Goal: Transaction & Acquisition: Purchase product/service

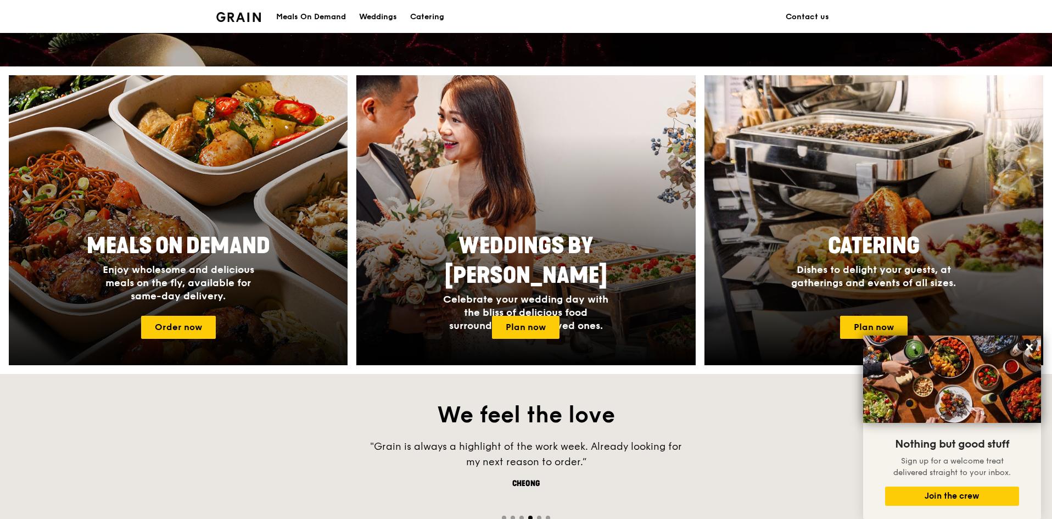
scroll to position [269, 0]
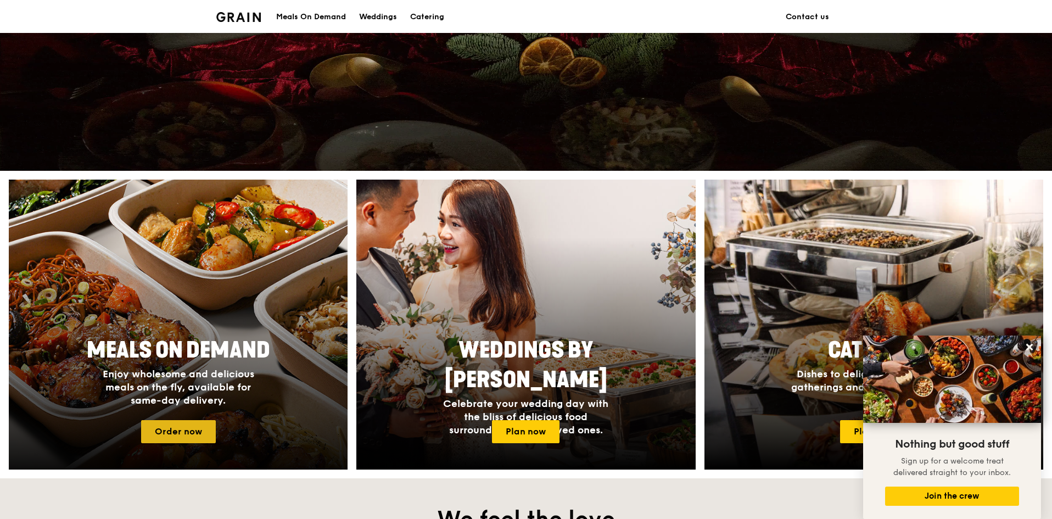
click at [202, 432] on link "Order now" at bounding box center [178, 431] width 75 height 23
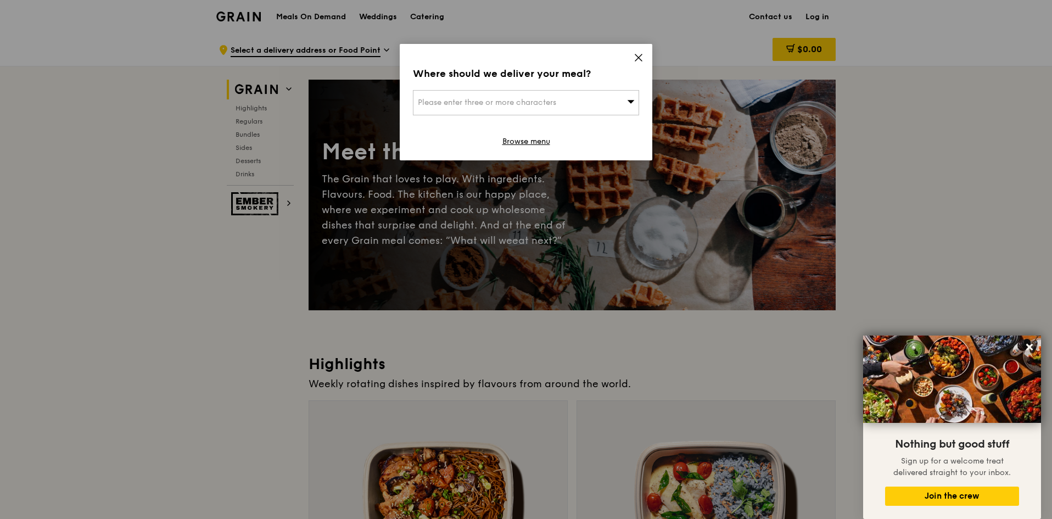
click at [622, 98] on div "Please enter three or more characters" at bounding box center [526, 102] width 226 height 25
click at [573, 99] on input "search" at bounding box center [526, 103] width 225 height 24
click at [639, 58] on icon at bounding box center [638, 57] width 7 height 7
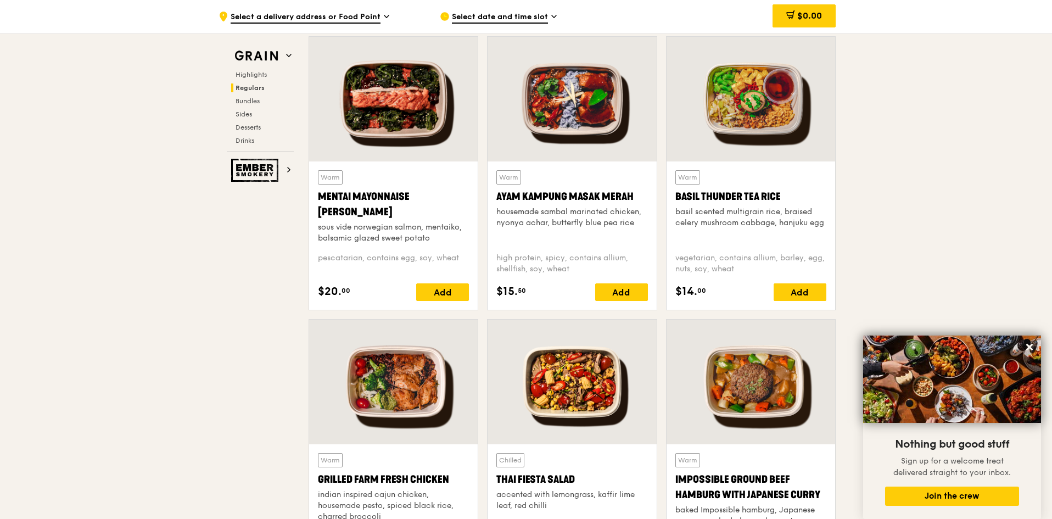
scroll to position [988, 0]
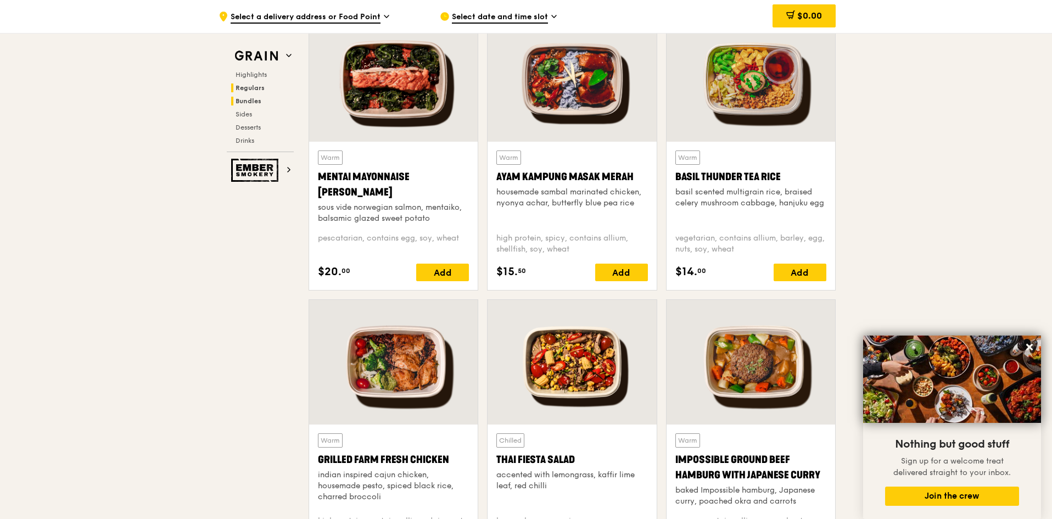
click at [249, 102] on span "Bundles" at bounding box center [249, 101] width 26 height 8
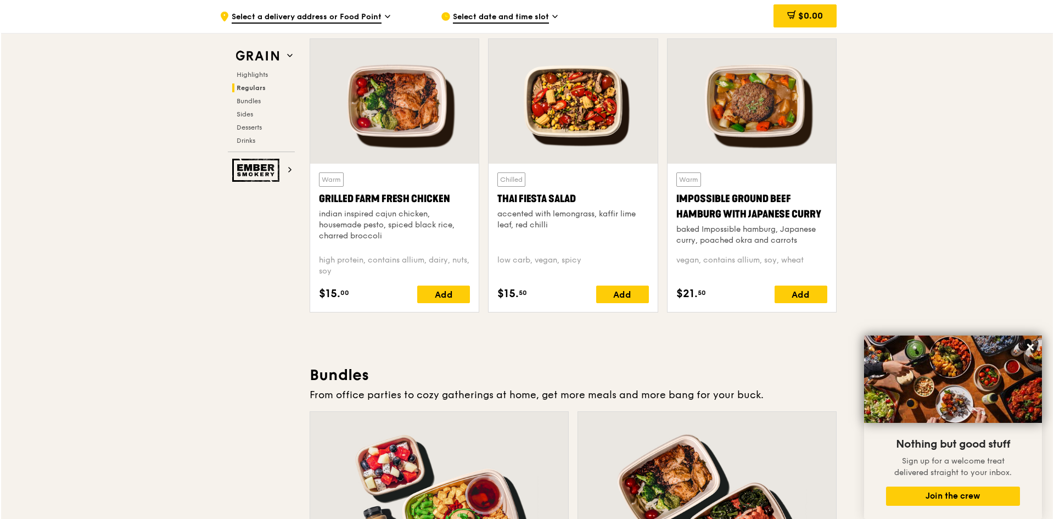
scroll to position [1579, 0]
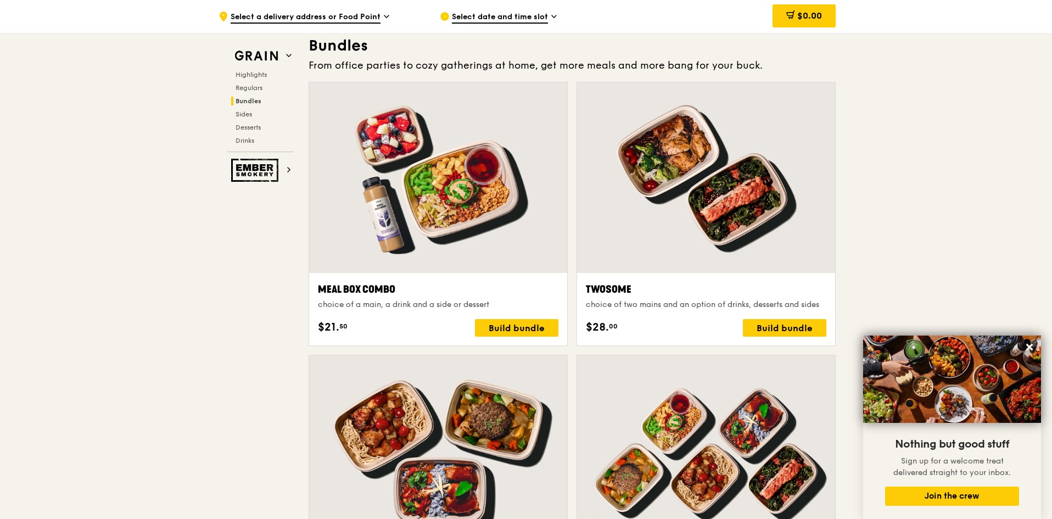
click at [389, 205] on div at bounding box center [438, 177] width 258 height 191
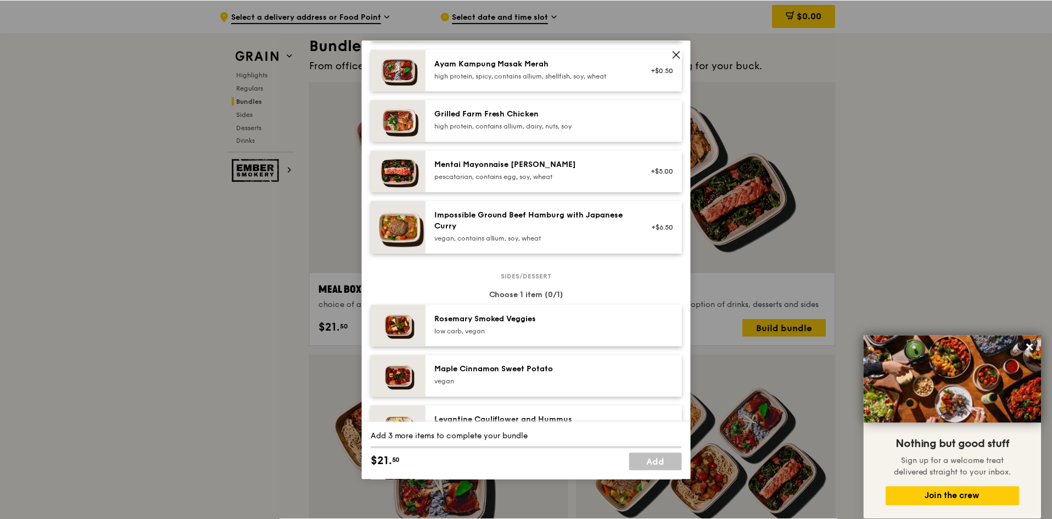
scroll to position [329, 0]
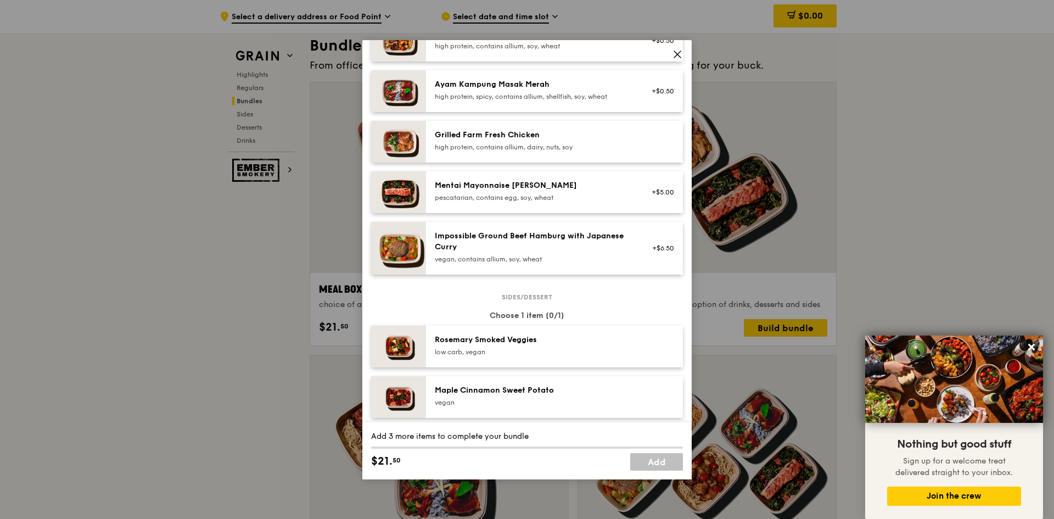
click at [597, 253] on div "Impossible Ground Beef Hamburg with Japanese Curry" at bounding box center [533, 242] width 197 height 22
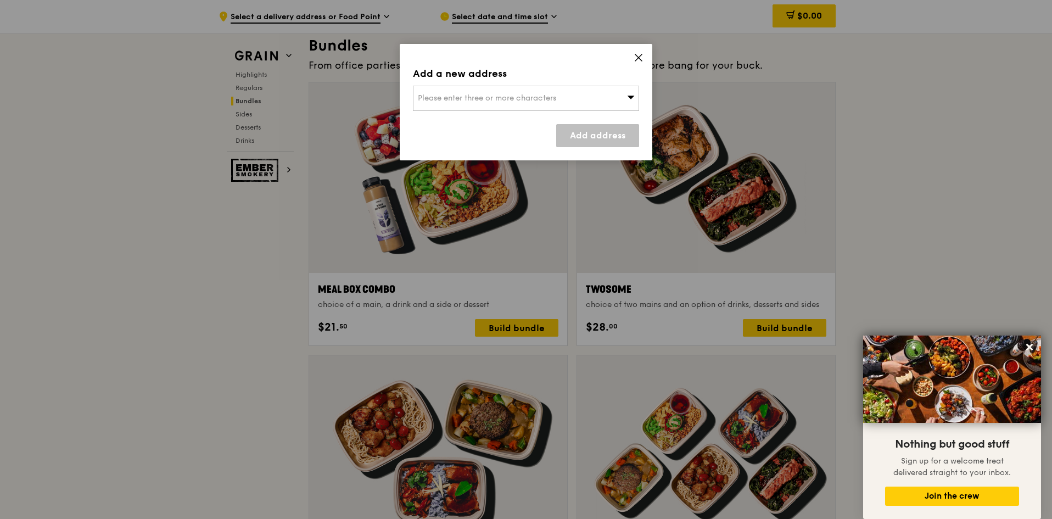
click at [591, 97] on div "Please enter three or more characters" at bounding box center [526, 98] width 226 height 25
drag, startPoint x: 483, startPoint y: 93, endPoint x: 416, endPoint y: 94, distance: 67.0
click at [416, 94] on input "460043" at bounding box center [526, 98] width 225 height 24
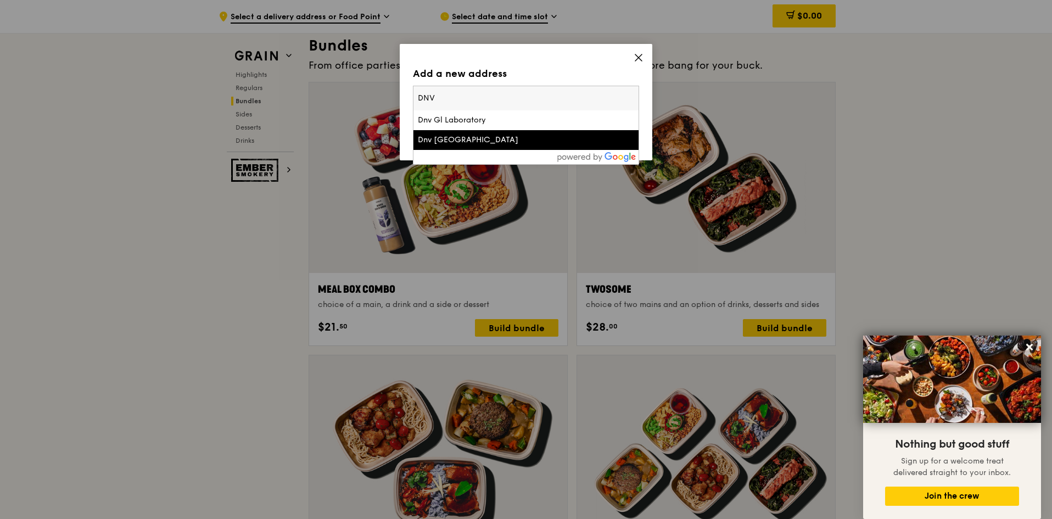
type input "DNV"
click at [488, 137] on div "Dnv [GEOGRAPHIC_DATA]" at bounding box center [499, 140] width 163 height 11
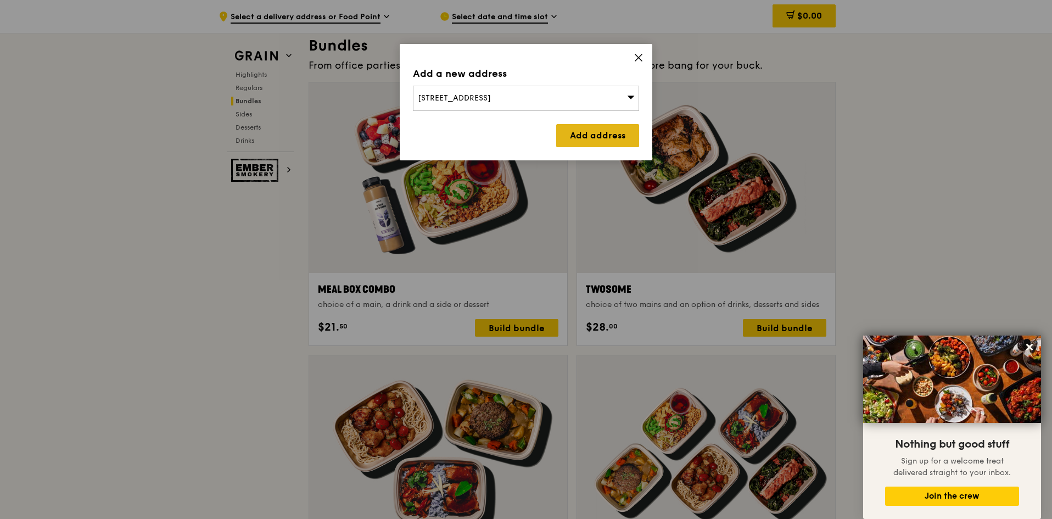
click at [614, 137] on link "Add address" at bounding box center [597, 135] width 83 height 23
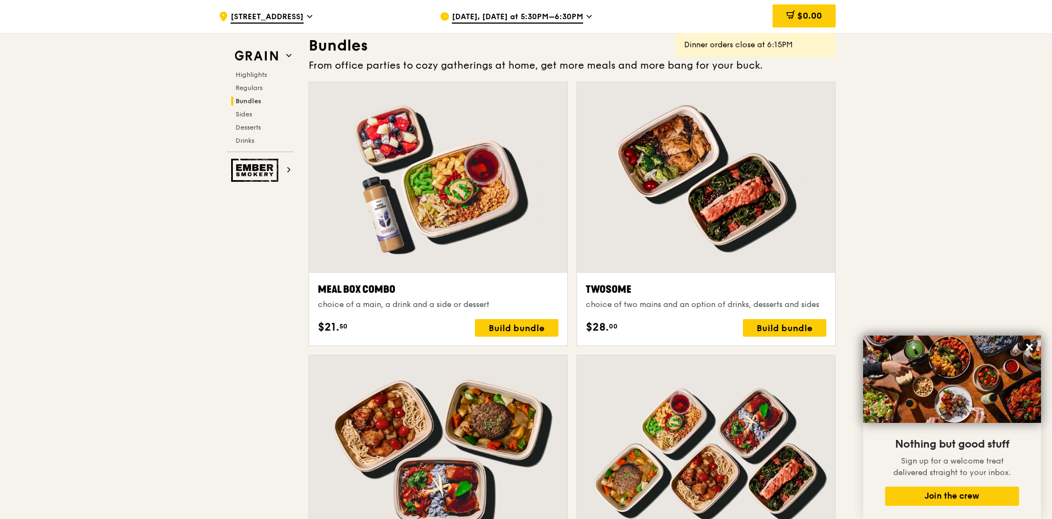
click at [524, 227] on div at bounding box center [438, 177] width 258 height 191
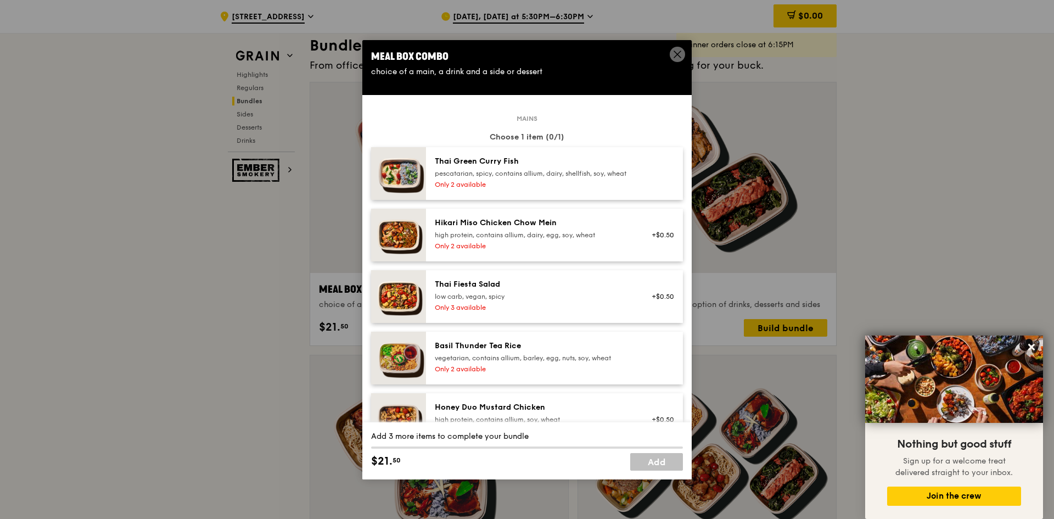
click at [679, 54] on icon at bounding box center [678, 54] width 10 height 10
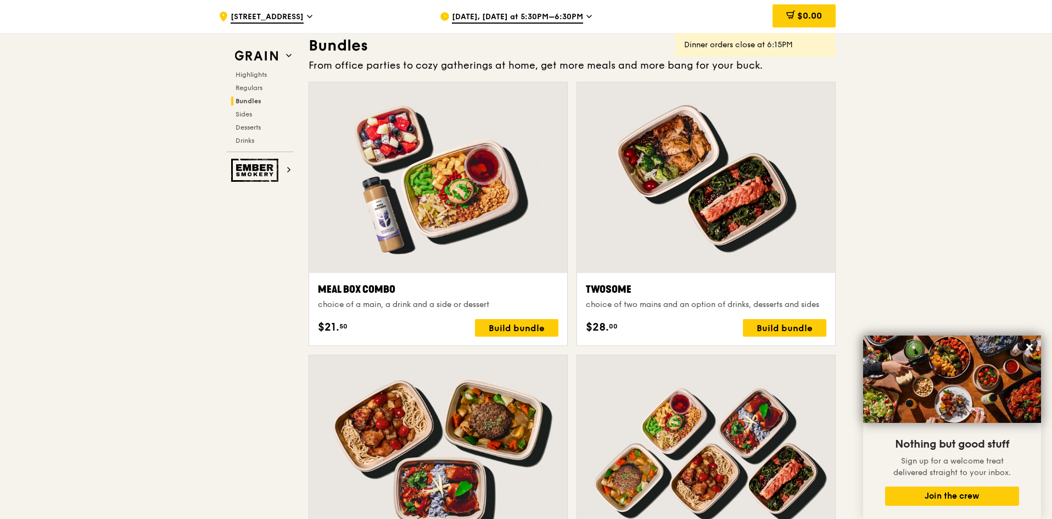
click at [586, 18] on icon at bounding box center [588, 17] width 5 height 10
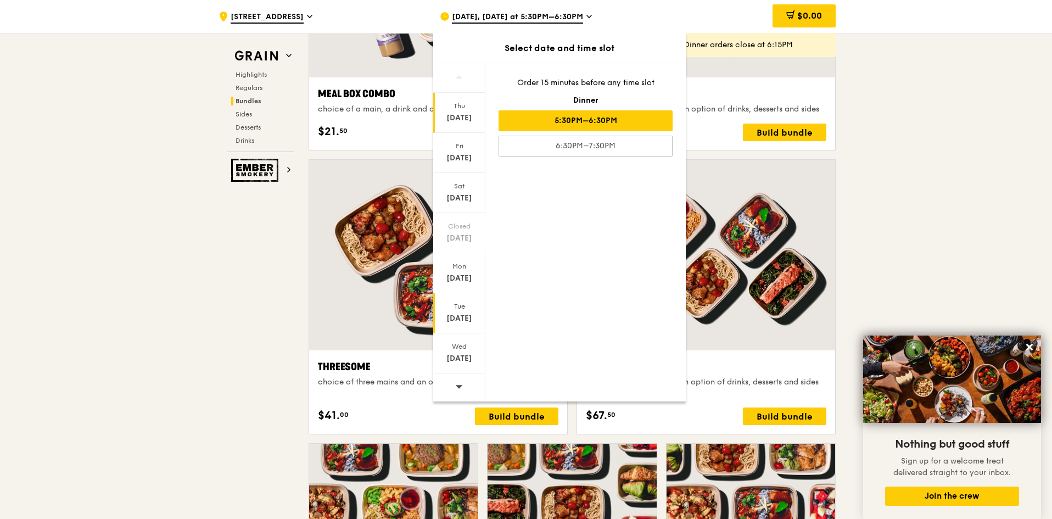
scroll to position [1798, 0]
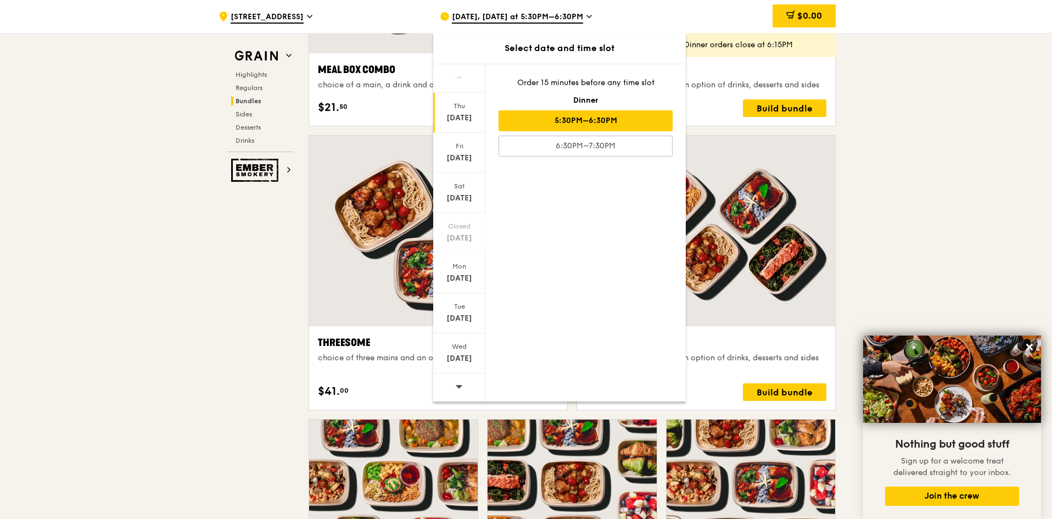
click at [463, 384] on div at bounding box center [459, 387] width 52 height 28
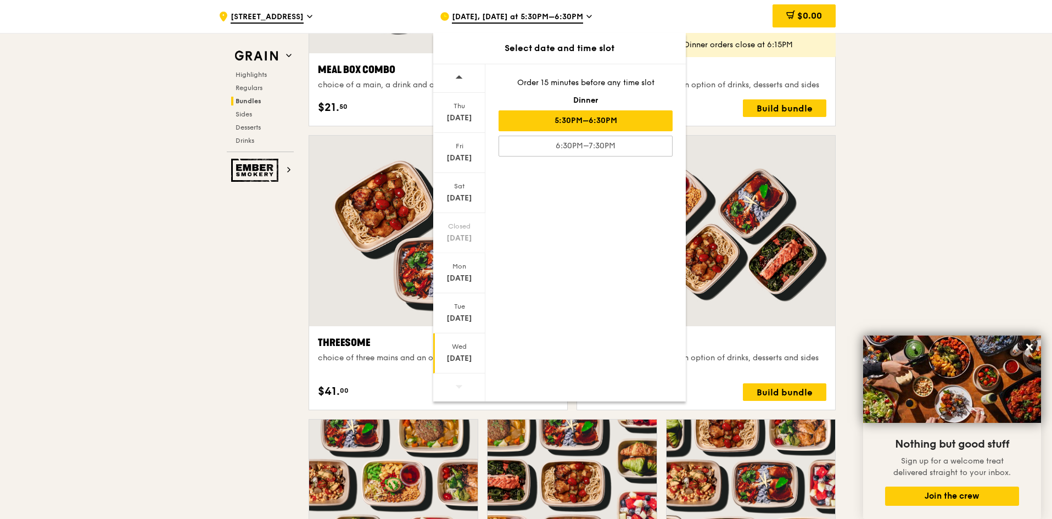
click at [470, 363] on div "[DATE]" at bounding box center [459, 358] width 49 height 11
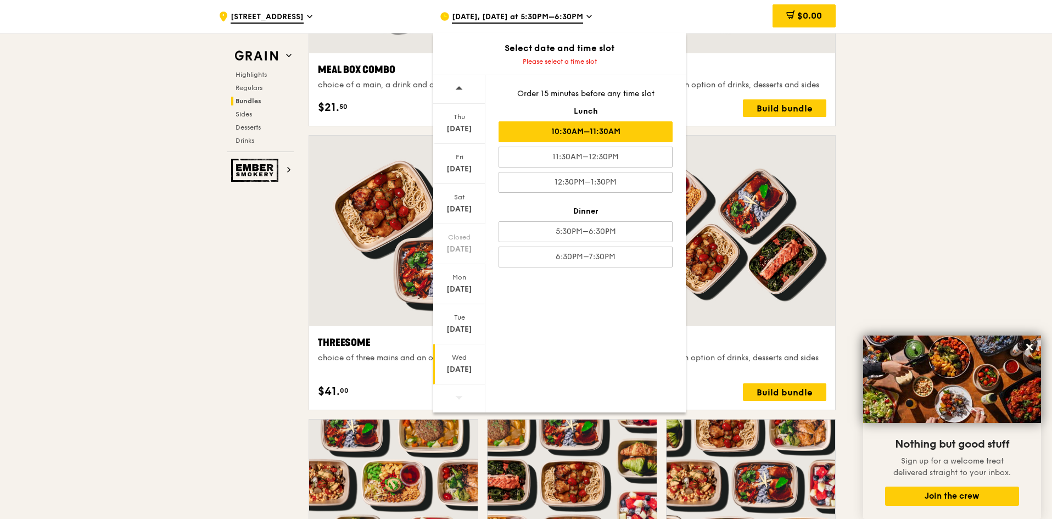
click at [648, 137] on div "10:30AM–11:30AM" at bounding box center [586, 131] width 174 height 21
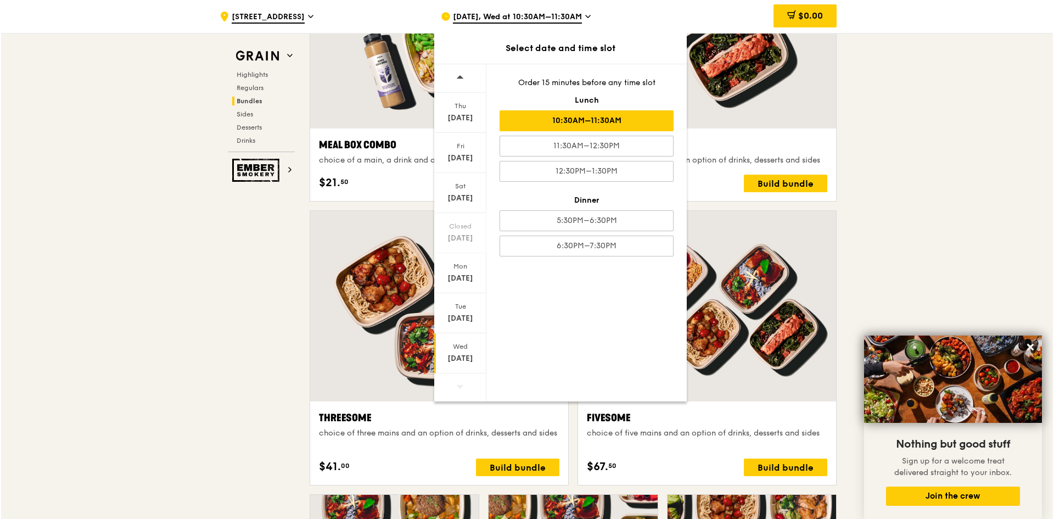
scroll to position [1700, 0]
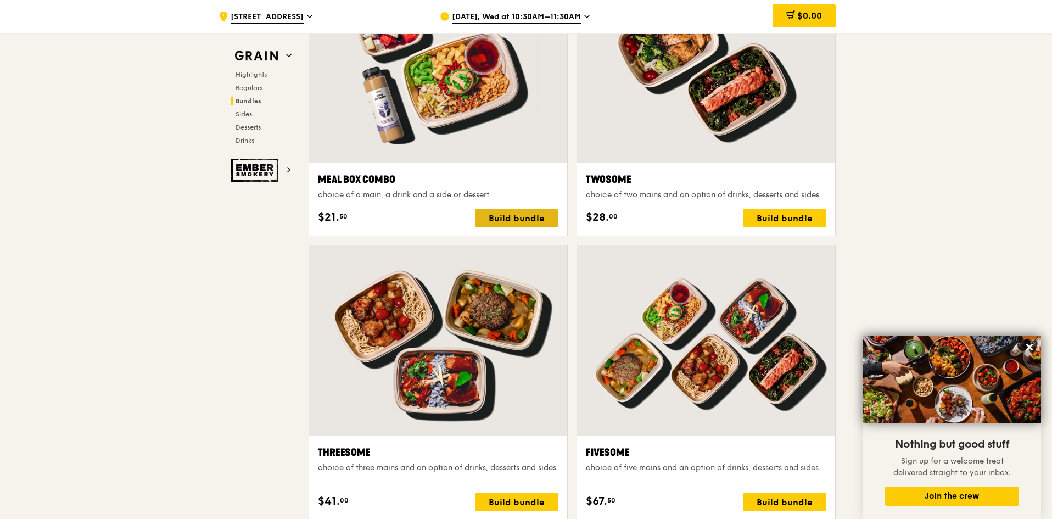
click at [540, 221] on div "Build bundle" at bounding box center [516, 218] width 83 height 18
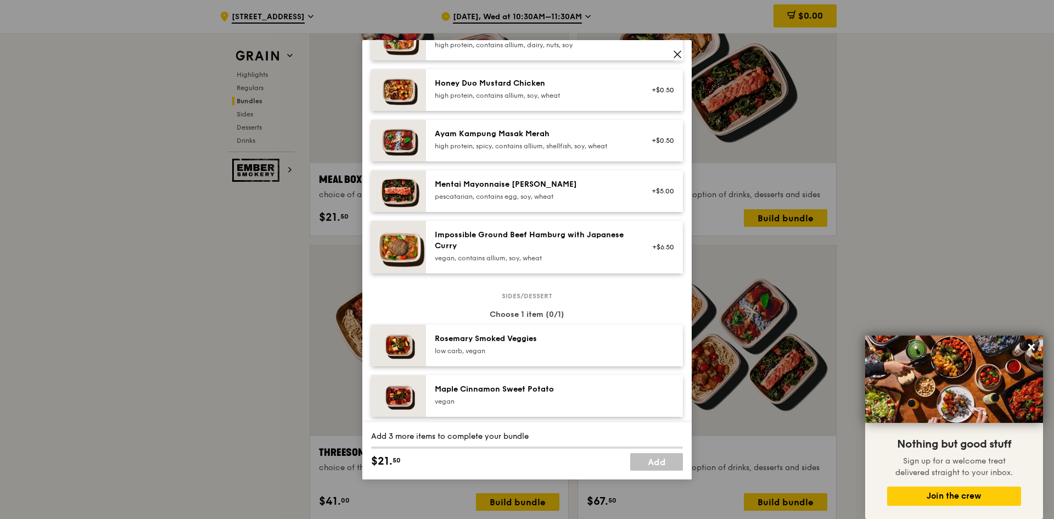
scroll to position [329, 0]
click at [575, 261] on div "vegan, contains allium, soy, wheat" at bounding box center [533, 259] width 197 height 9
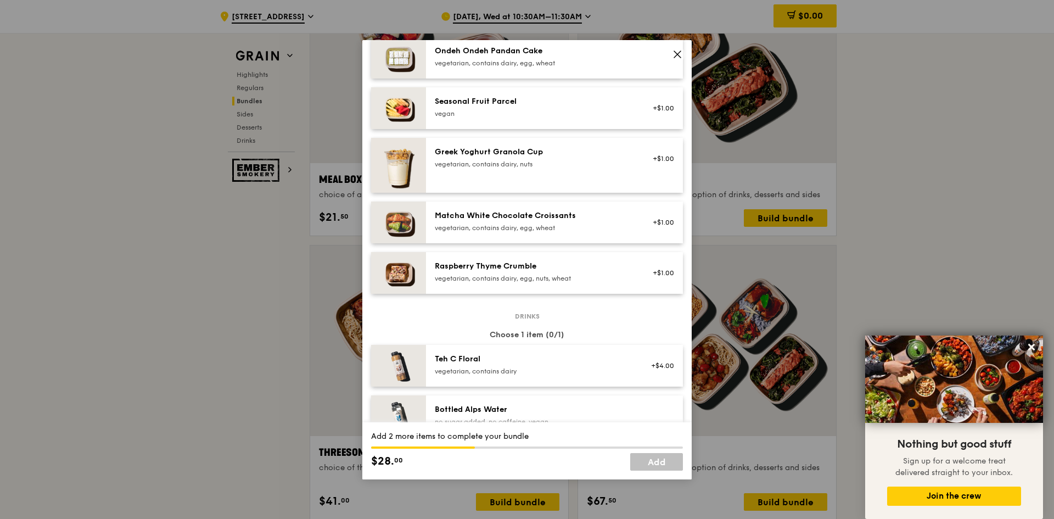
scroll to position [879, 0]
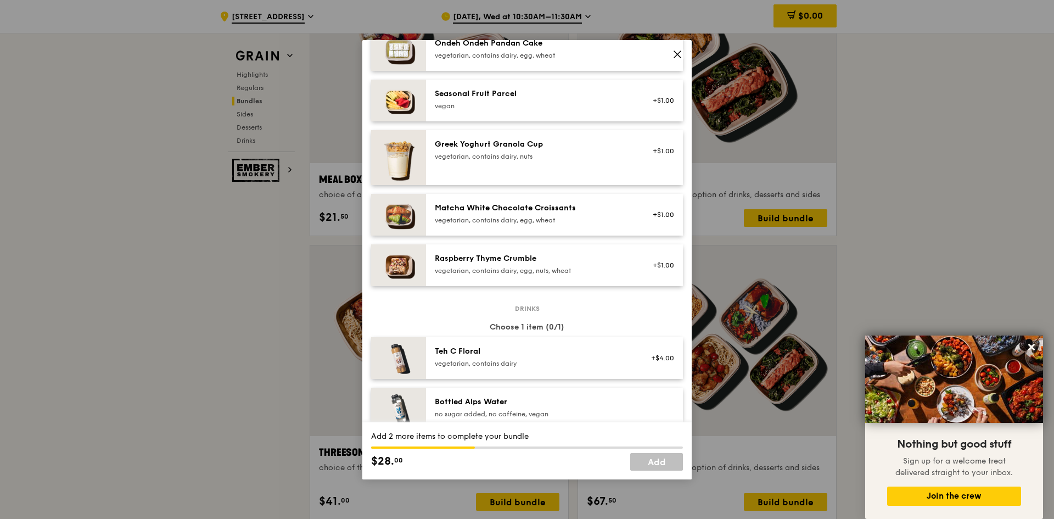
click at [582, 259] on div "Raspberry Thyme Crumble" at bounding box center [533, 258] width 197 height 11
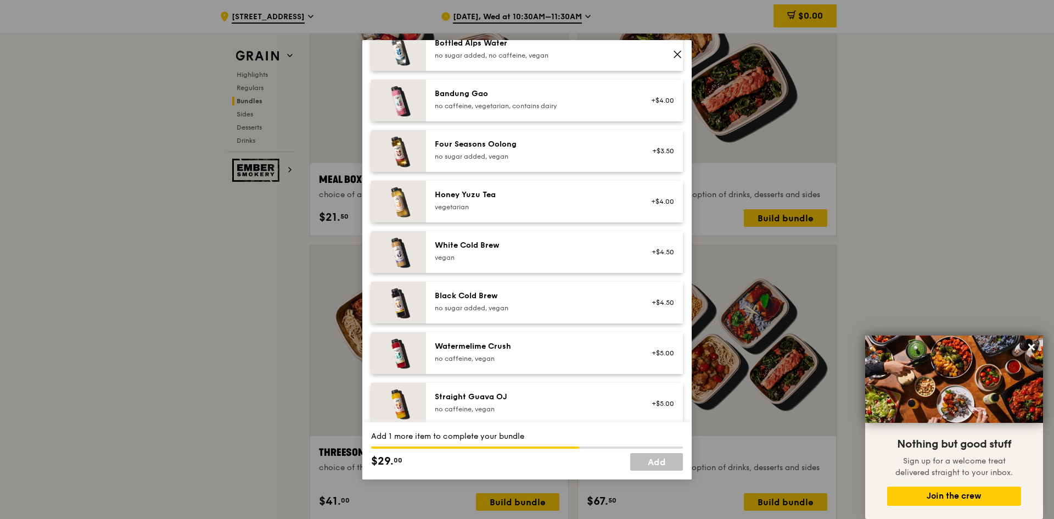
scroll to position [1248, 0]
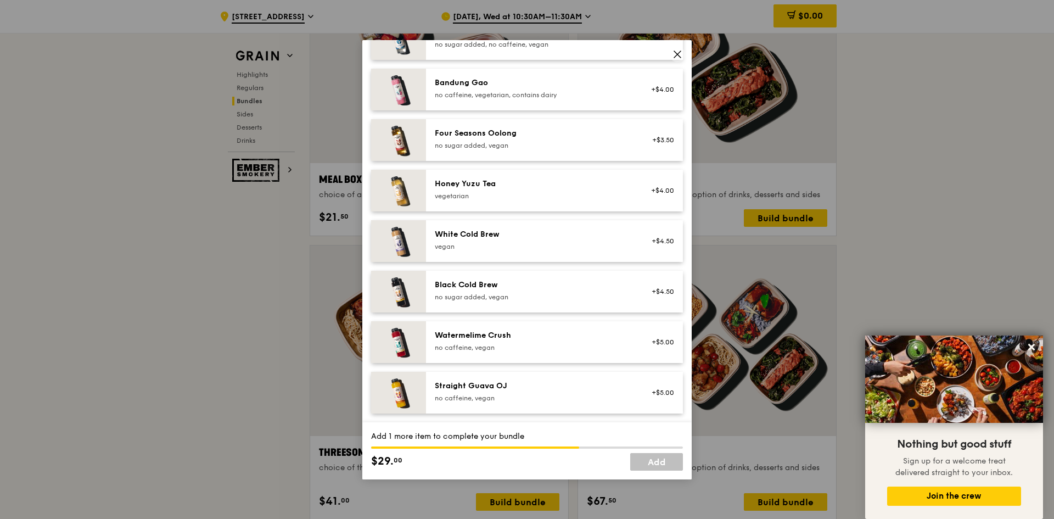
click at [610, 247] on div "vegan" at bounding box center [533, 246] width 197 height 9
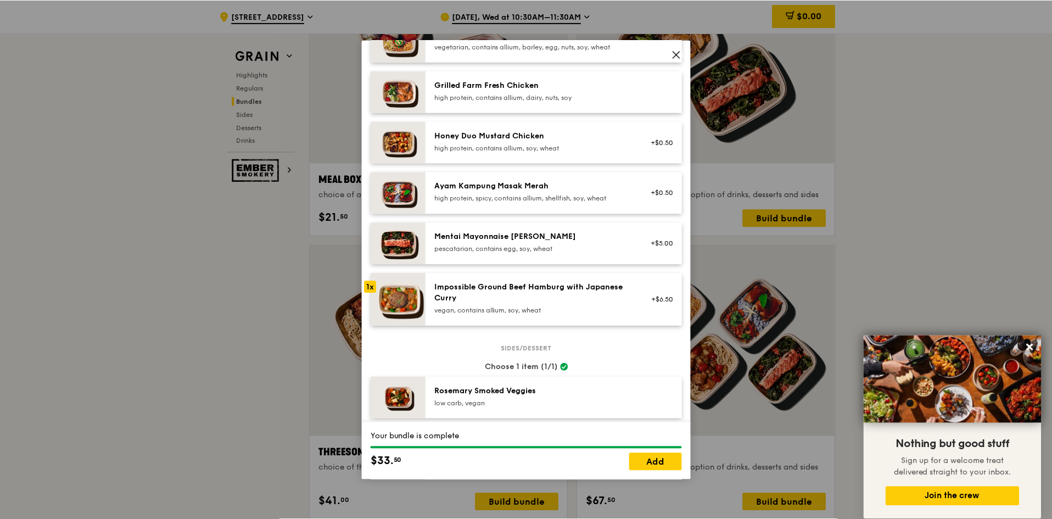
scroll to position [260, 0]
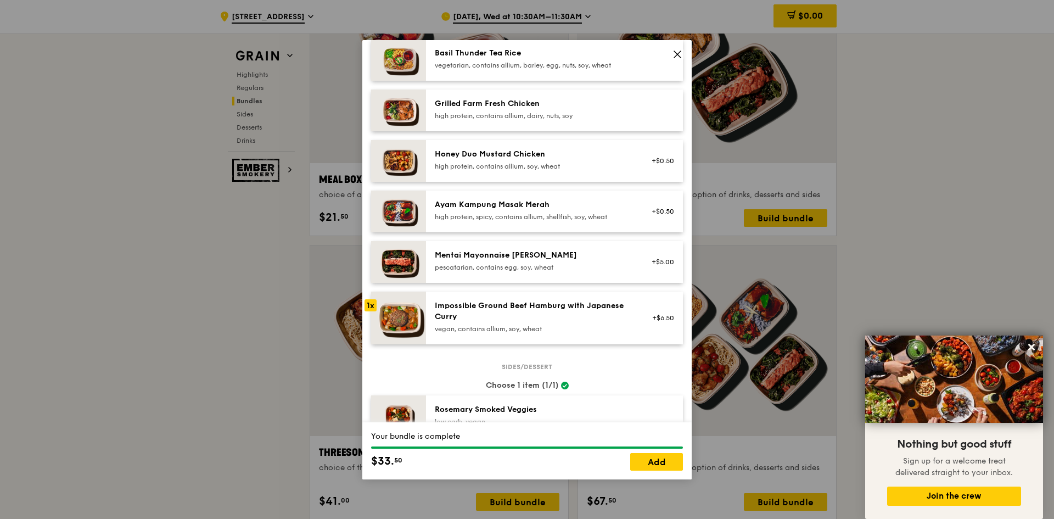
click at [400, 262] on img at bounding box center [398, 262] width 55 height 42
click at [400, 263] on img at bounding box center [398, 262] width 55 height 42
click at [678, 58] on icon at bounding box center [678, 54] width 10 height 10
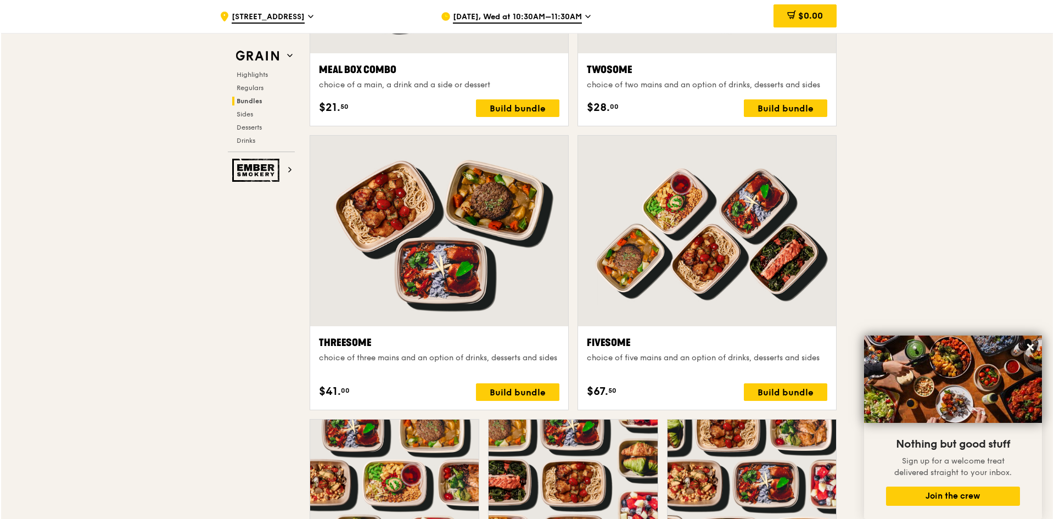
scroll to position [1535, 0]
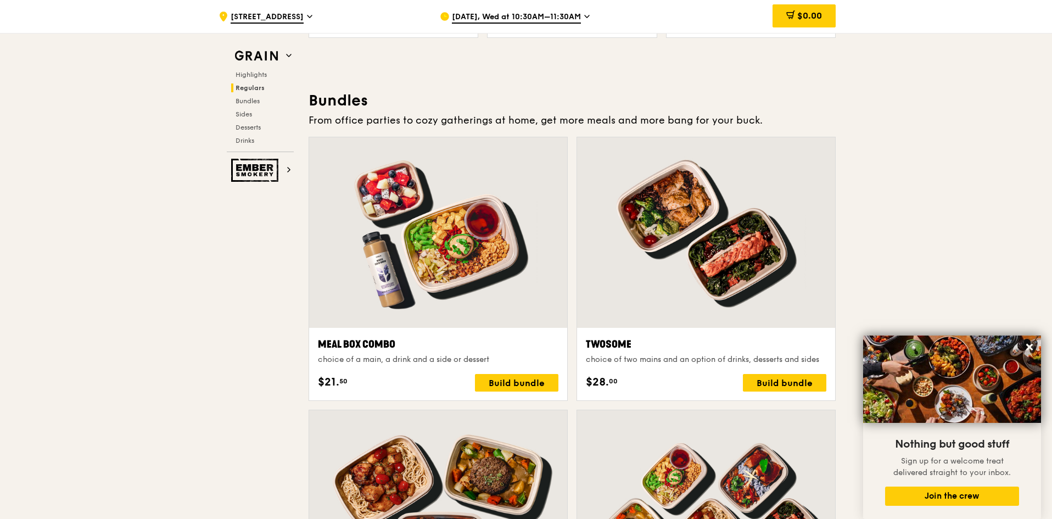
click at [470, 256] on div at bounding box center [438, 232] width 258 height 191
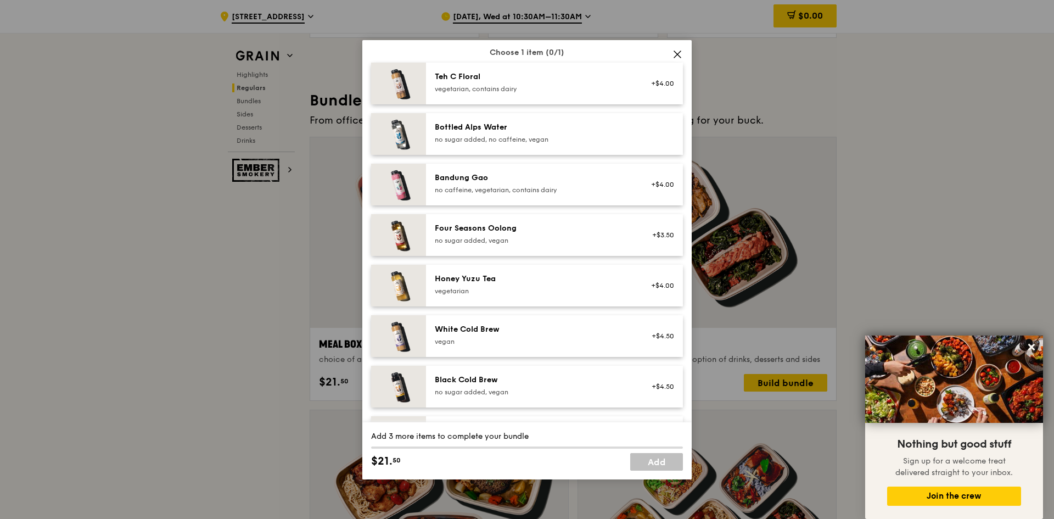
scroll to position [1248, 0]
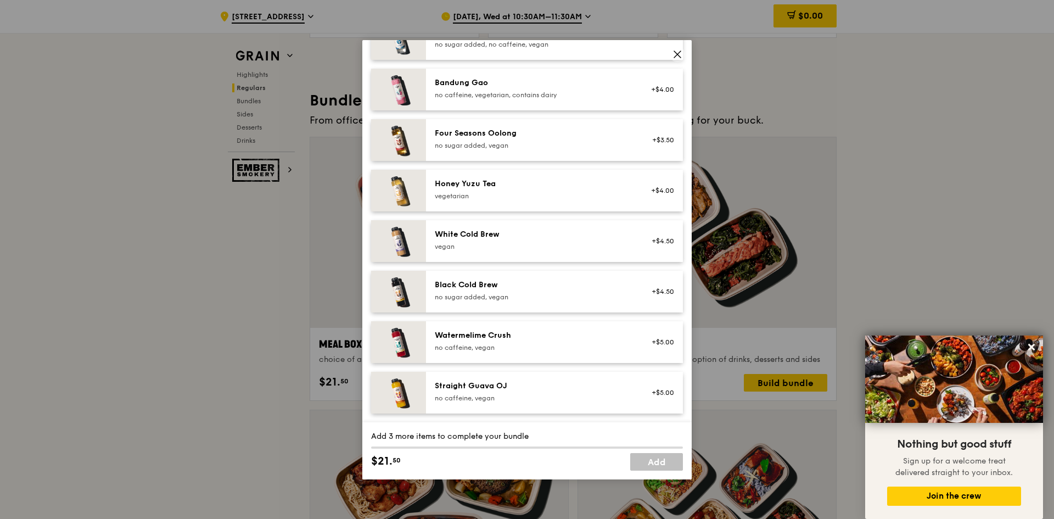
click at [680, 55] on icon at bounding box center [678, 54] width 10 height 10
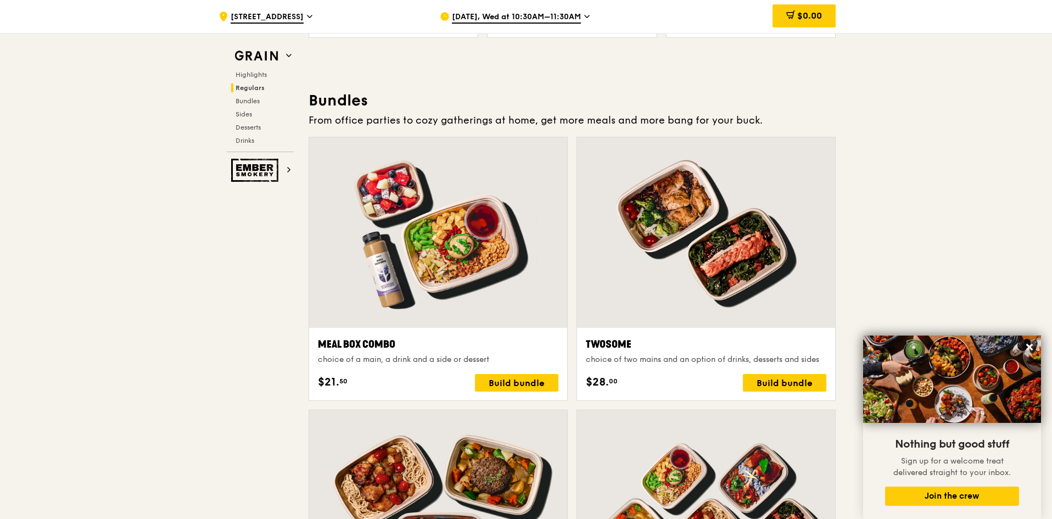
click at [511, 234] on div at bounding box center [438, 232] width 258 height 191
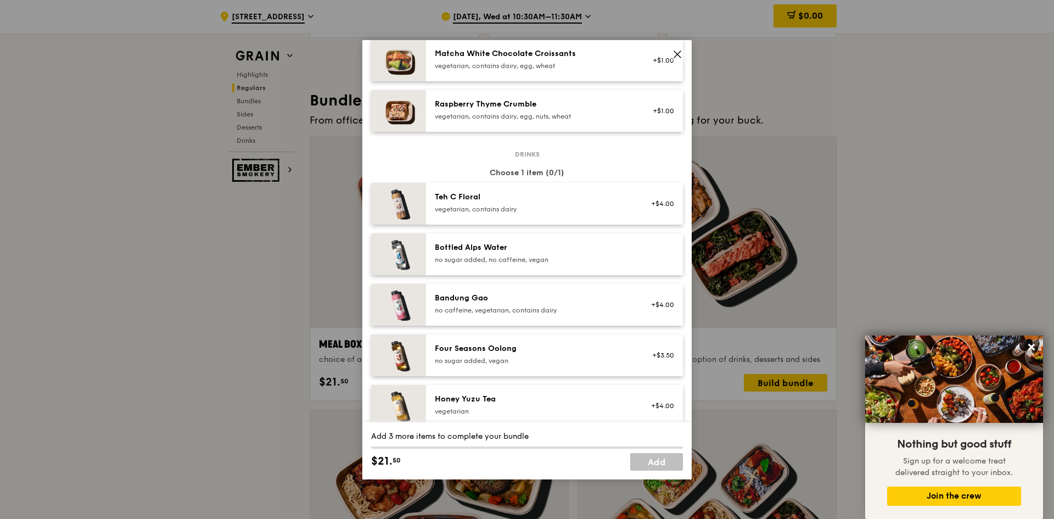
scroll to position [1043, 0]
